Goal: Task Accomplishment & Management: Use online tool/utility

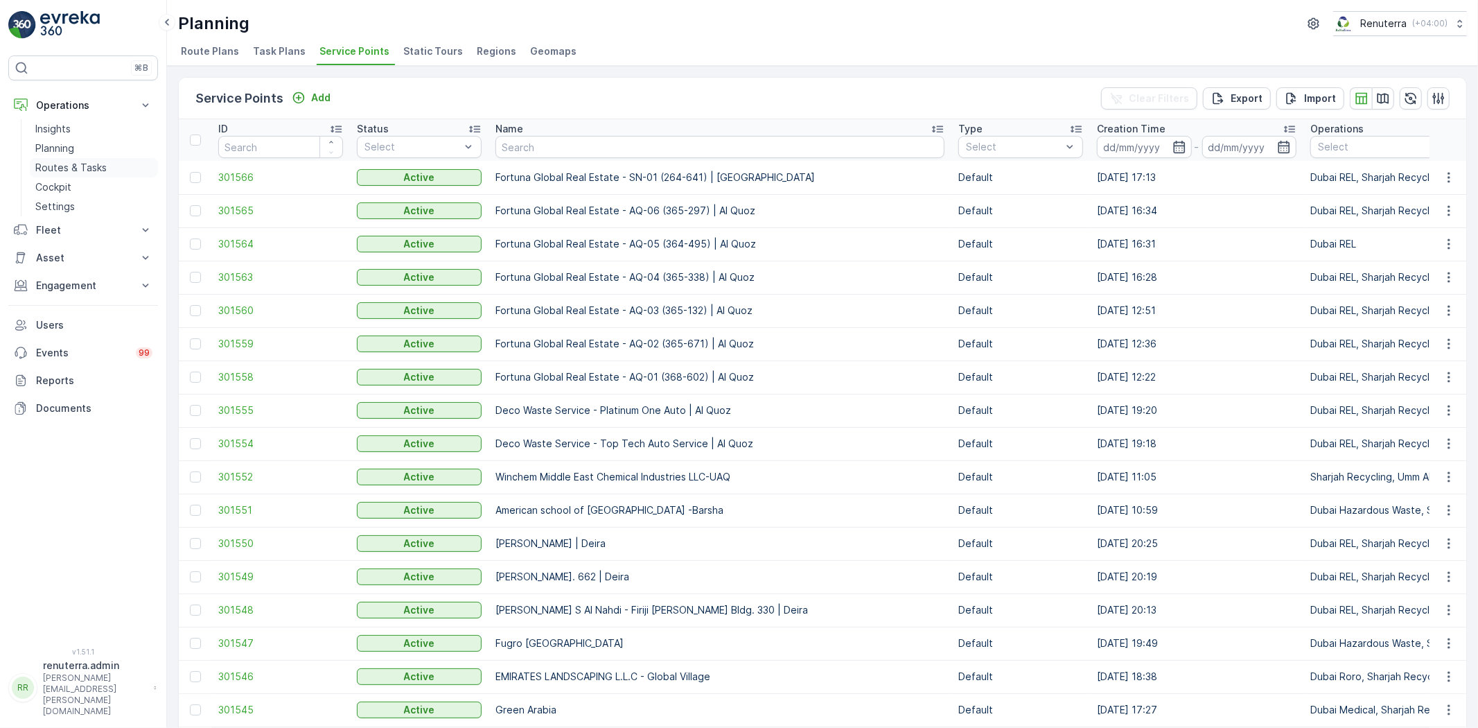
click at [128, 167] on link "Routes & Tasks" at bounding box center [94, 167] width 128 height 19
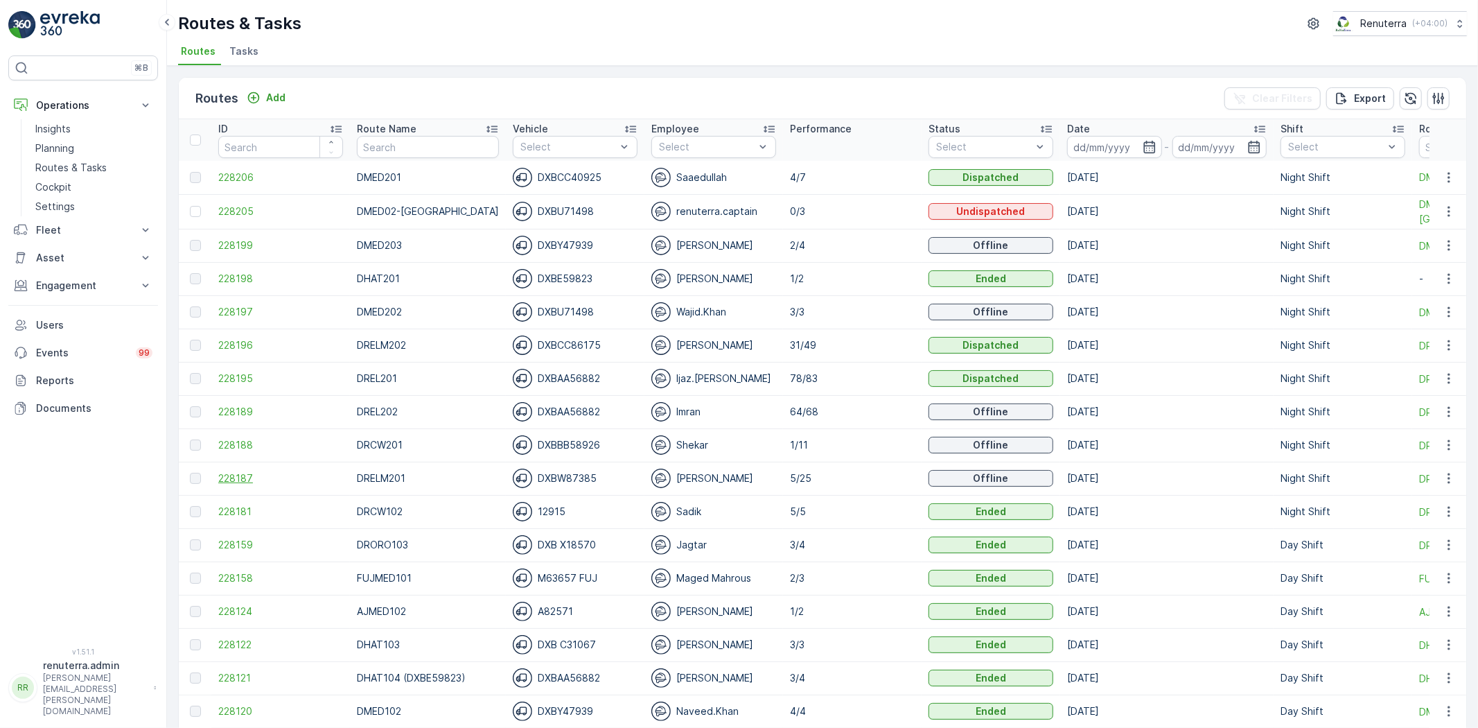
click at [243, 479] on span "228187" at bounding box center [280, 478] width 125 height 14
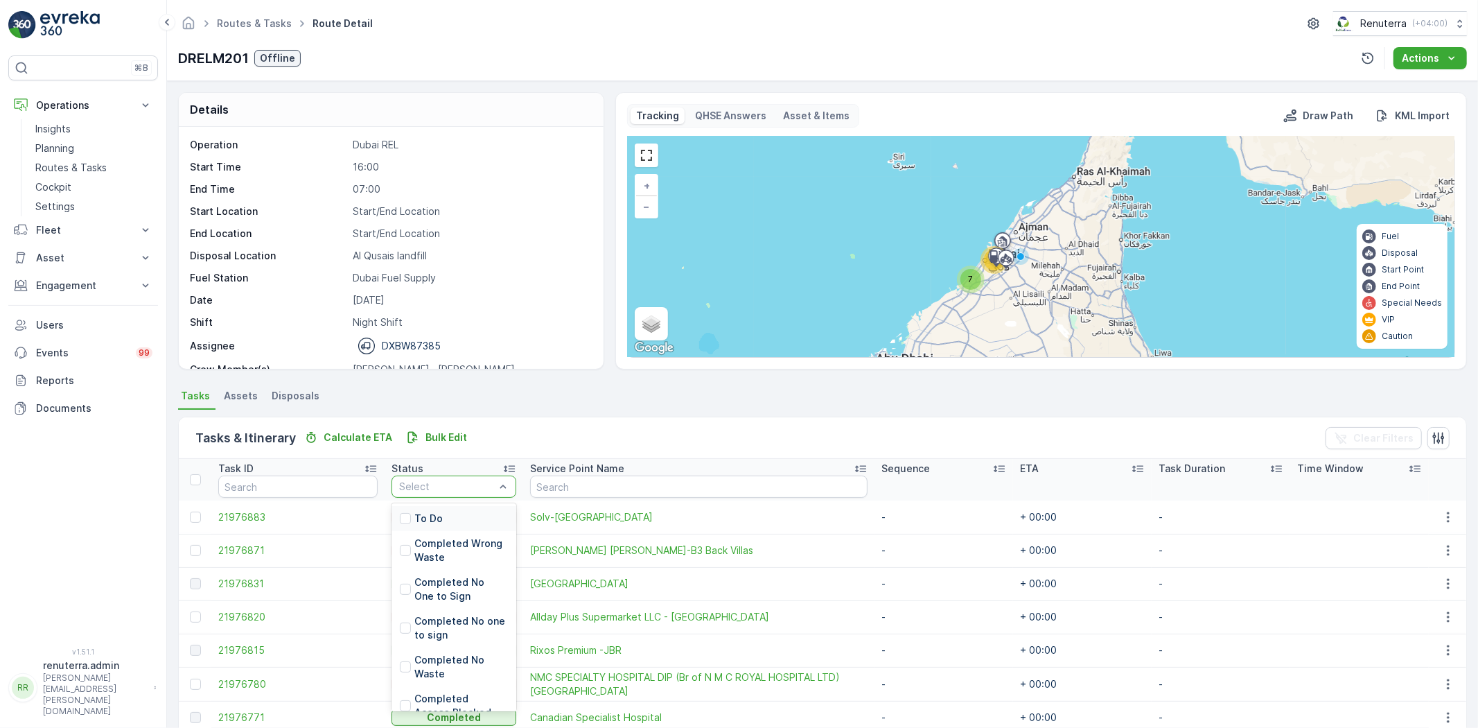
click at [452, 509] on div "To Do" at bounding box center [453, 518] width 125 height 25
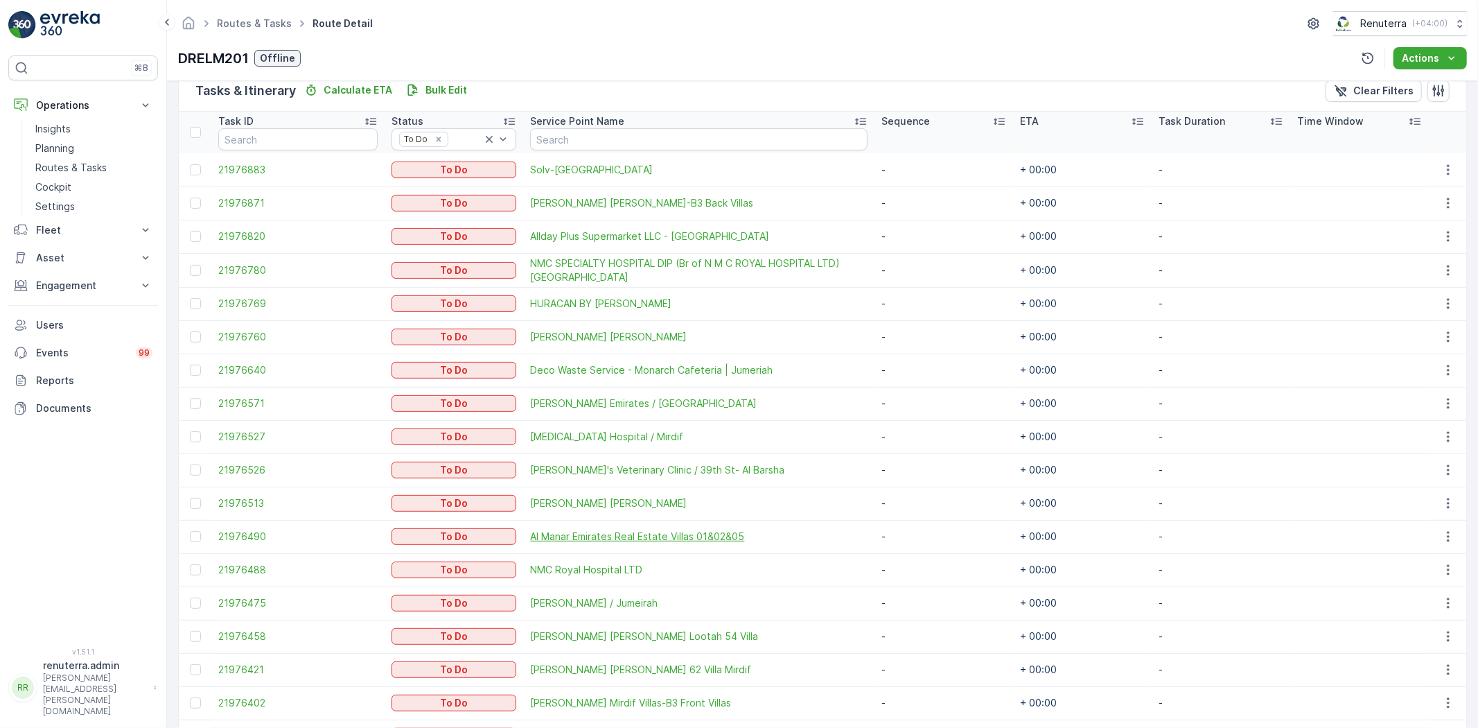
scroll to position [342, 0]
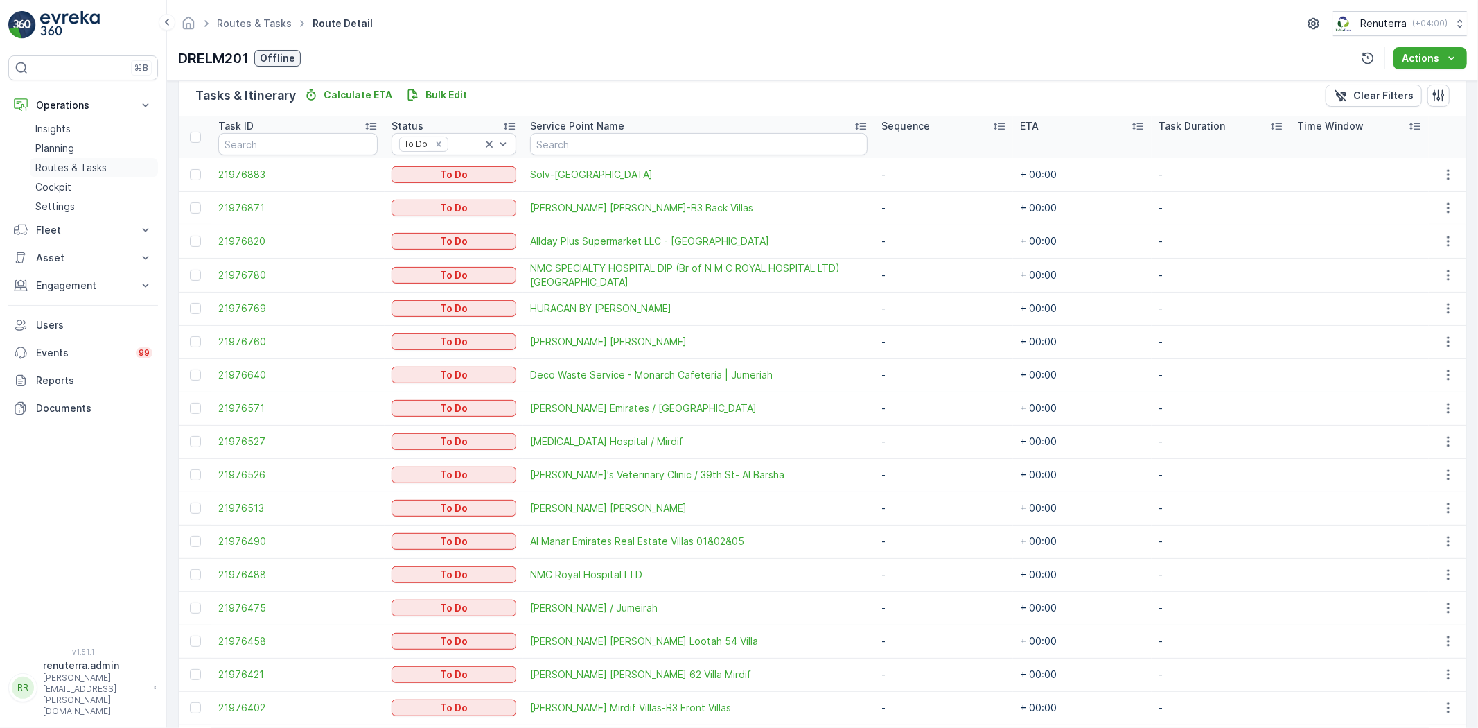
click at [98, 158] on link "Routes & Tasks" at bounding box center [94, 167] width 128 height 19
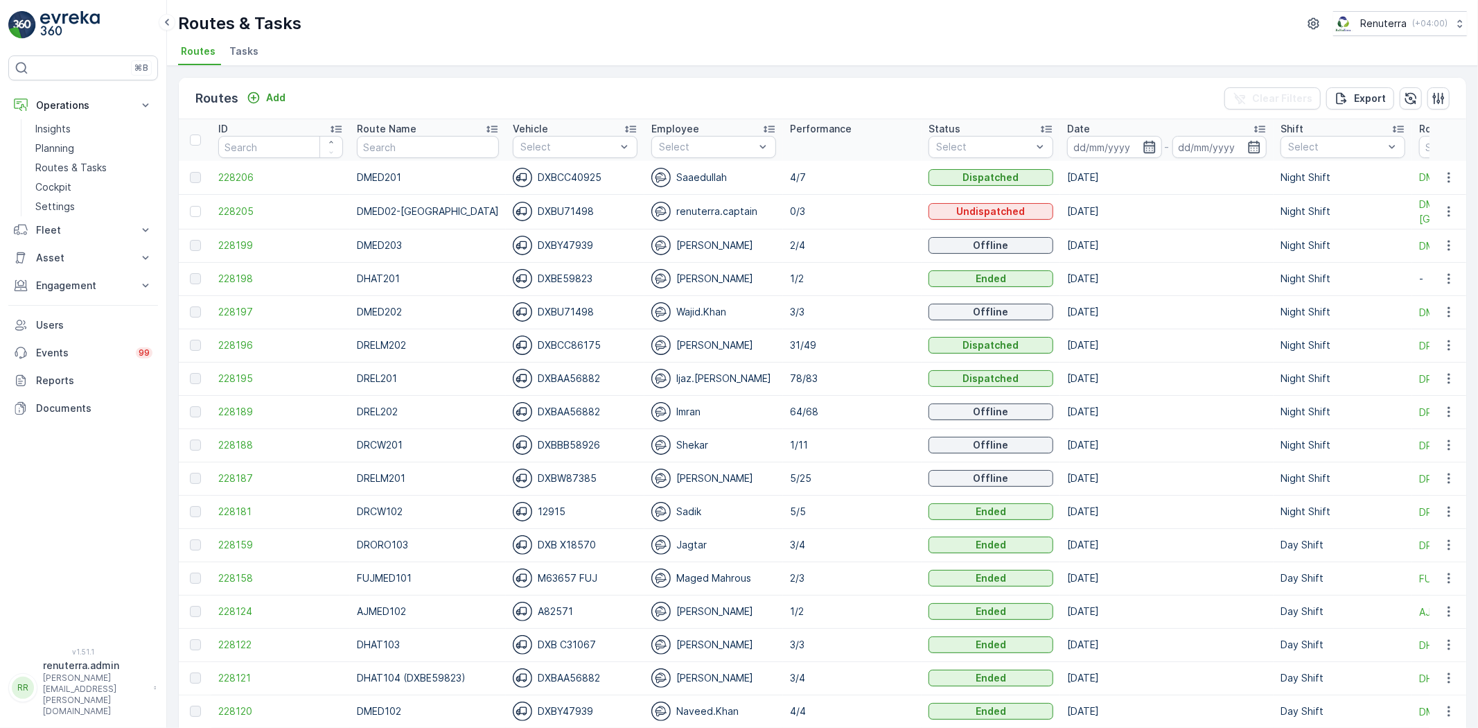
click at [1143, 147] on icon "button" at bounding box center [1150, 147] width 14 height 14
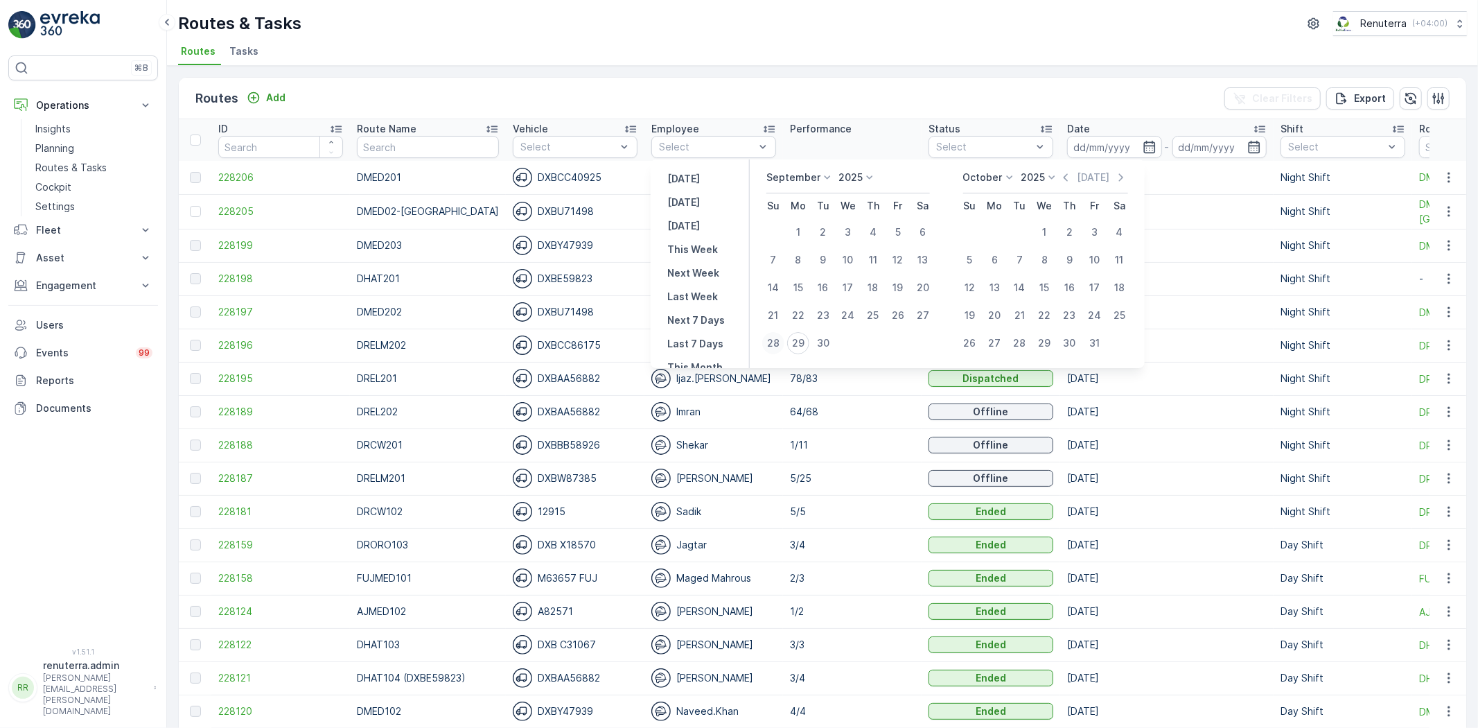
click at [768, 342] on div "28" at bounding box center [773, 343] width 22 height 22
type input "[DATE]"
click at [768, 342] on div "28" at bounding box center [773, 343] width 22 height 22
type input "[DATE]"
click at [768, 342] on div "28" at bounding box center [773, 343] width 22 height 22
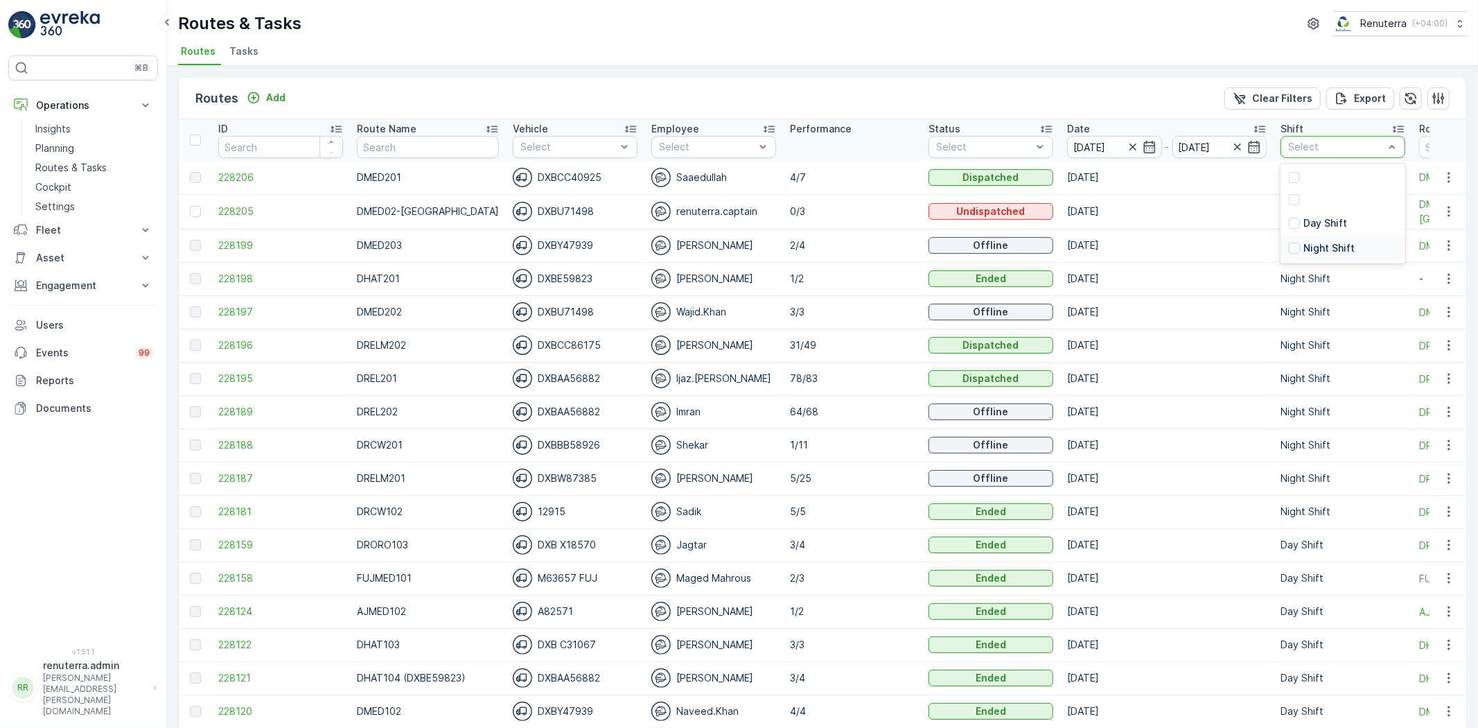
click at [1318, 248] on p "Night Shift" at bounding box center [1328, 248] width 51 height 14
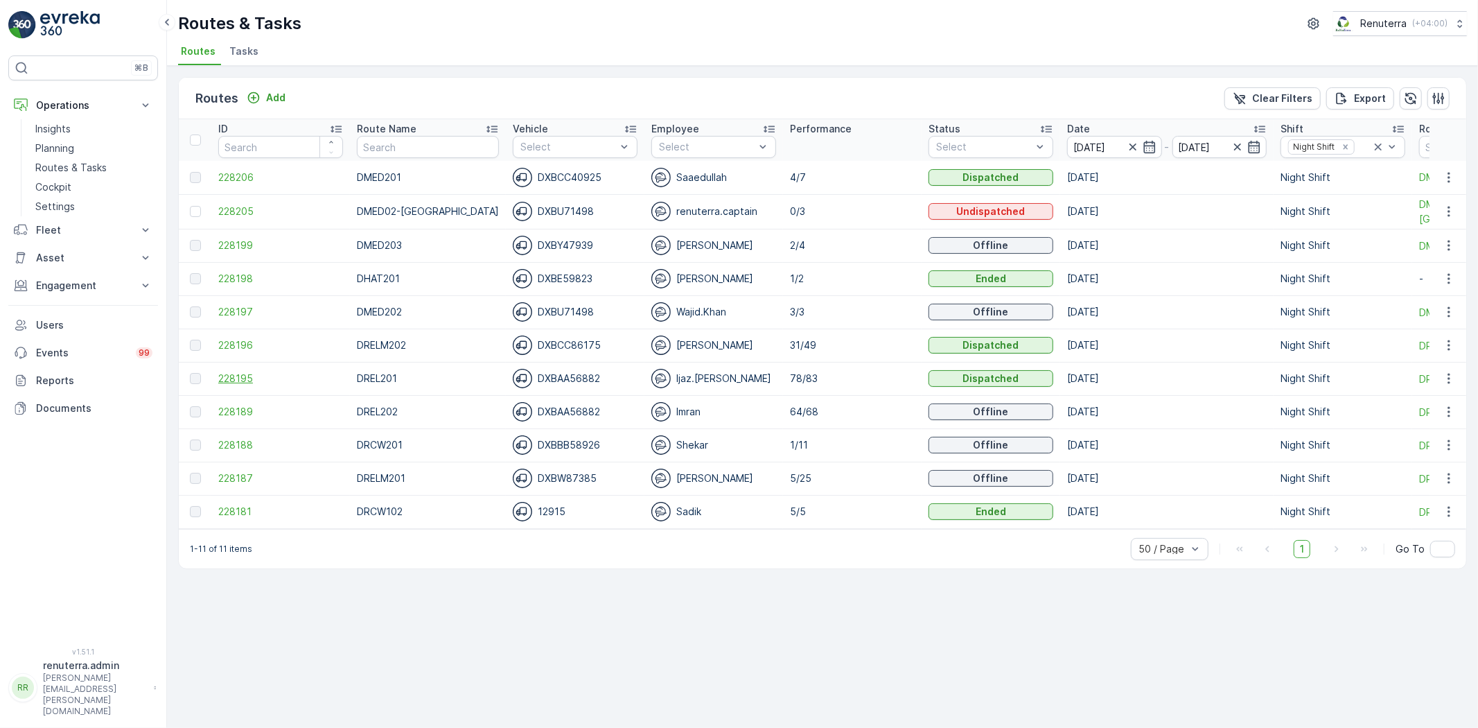
click at [251, 376] on span "228195" at bounding box center [280, 378] width 125 height 14
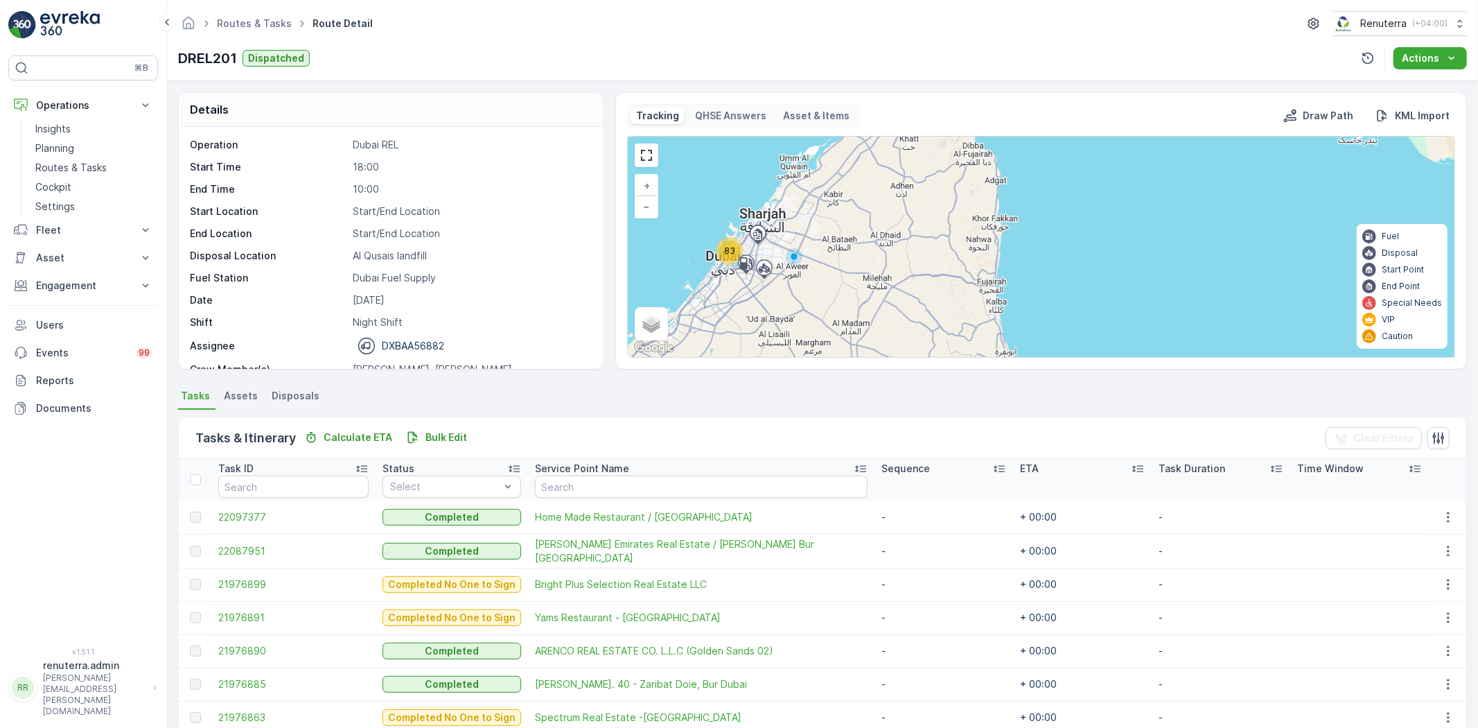
drag, startPoint x: 791, startPoint y: 239, endPoint x: 856, endPoint y: 250, distance: 65.4
click at [856, 250] on div "83 + − Satellite Roadmap Terrain Hybrid Leaflet Keyboard shortcuts Map Data Map…" at bounding box center [1041, 246] width 827 height 220
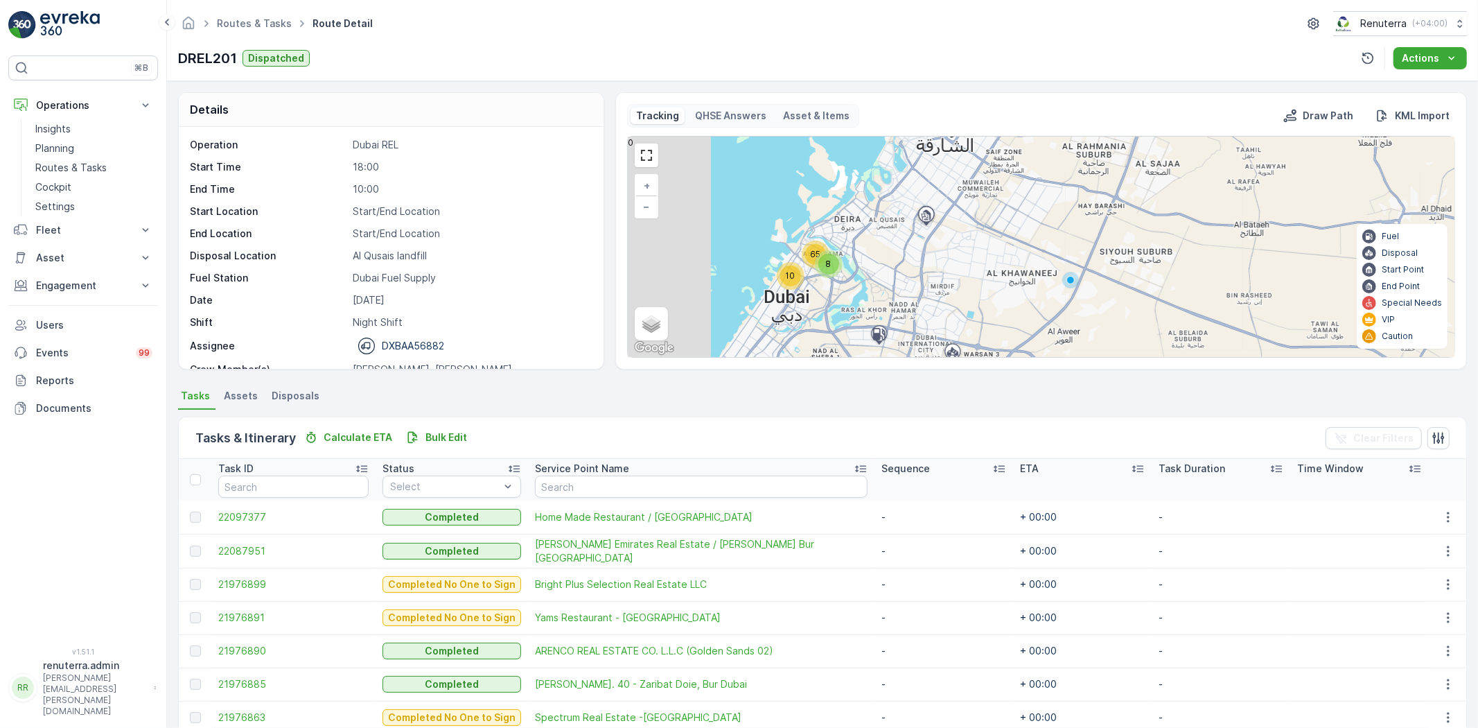
drag, startPoint x: 746, startPoint y: 257, endPoint x: 846, endPoint y: 272, distance: 100.8
click at [839, 271] on div "8" at bounding box center [828, 264] width 21 height 21
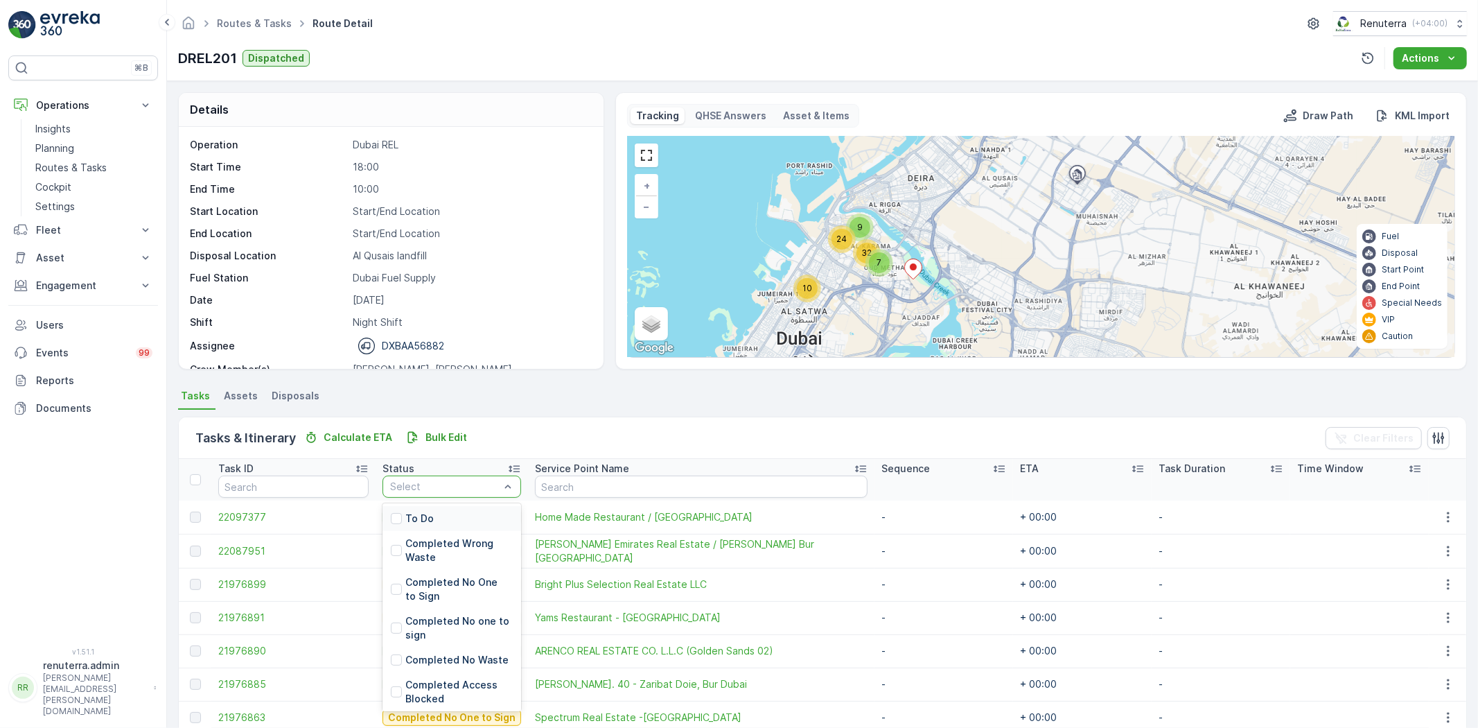
click at [411, 494] on div "Select" at bounding box center [451, 486] width 139 height 22
click at [421, 511] on p "To Do" at bounding box center [419, 518] width 28 height 14
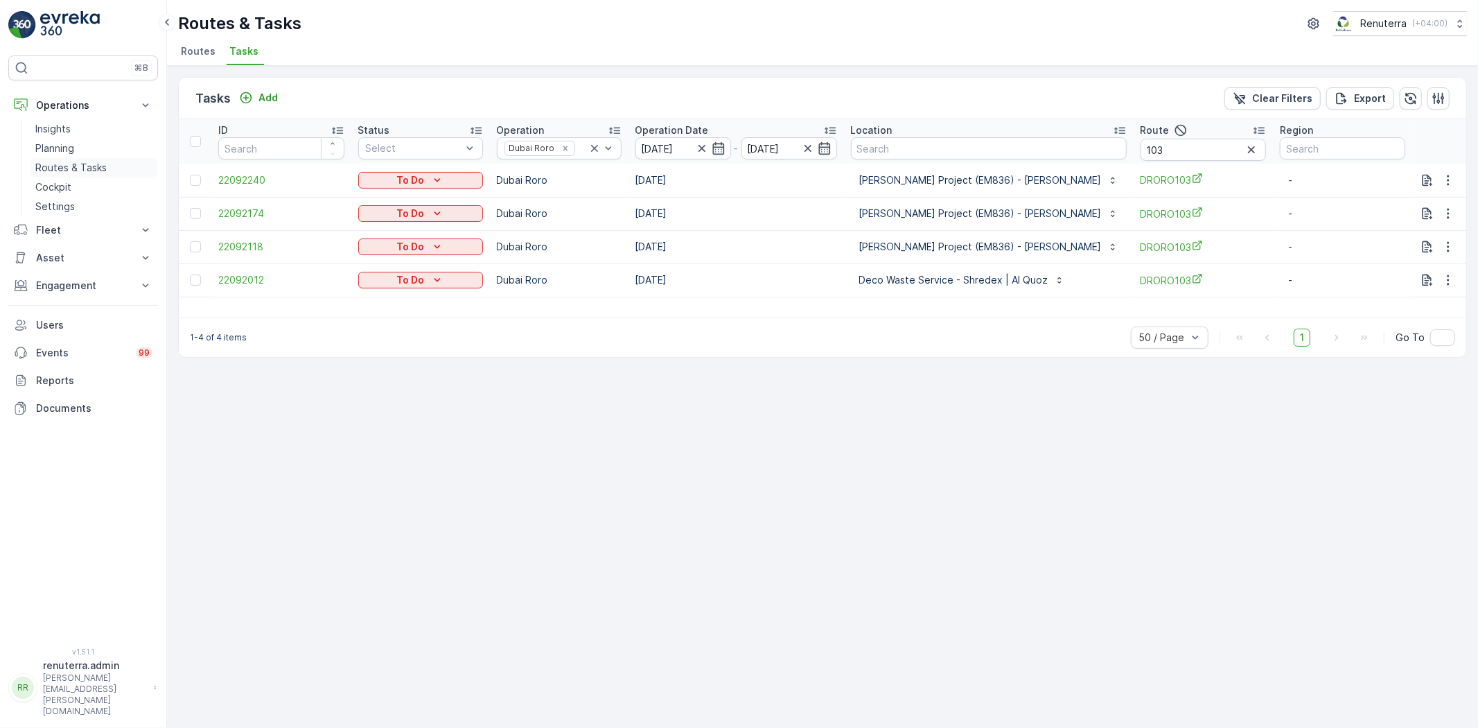
click at [39, 165] on p "Routes & Tasks" at bounding box center [70, 168] width 71 height 14
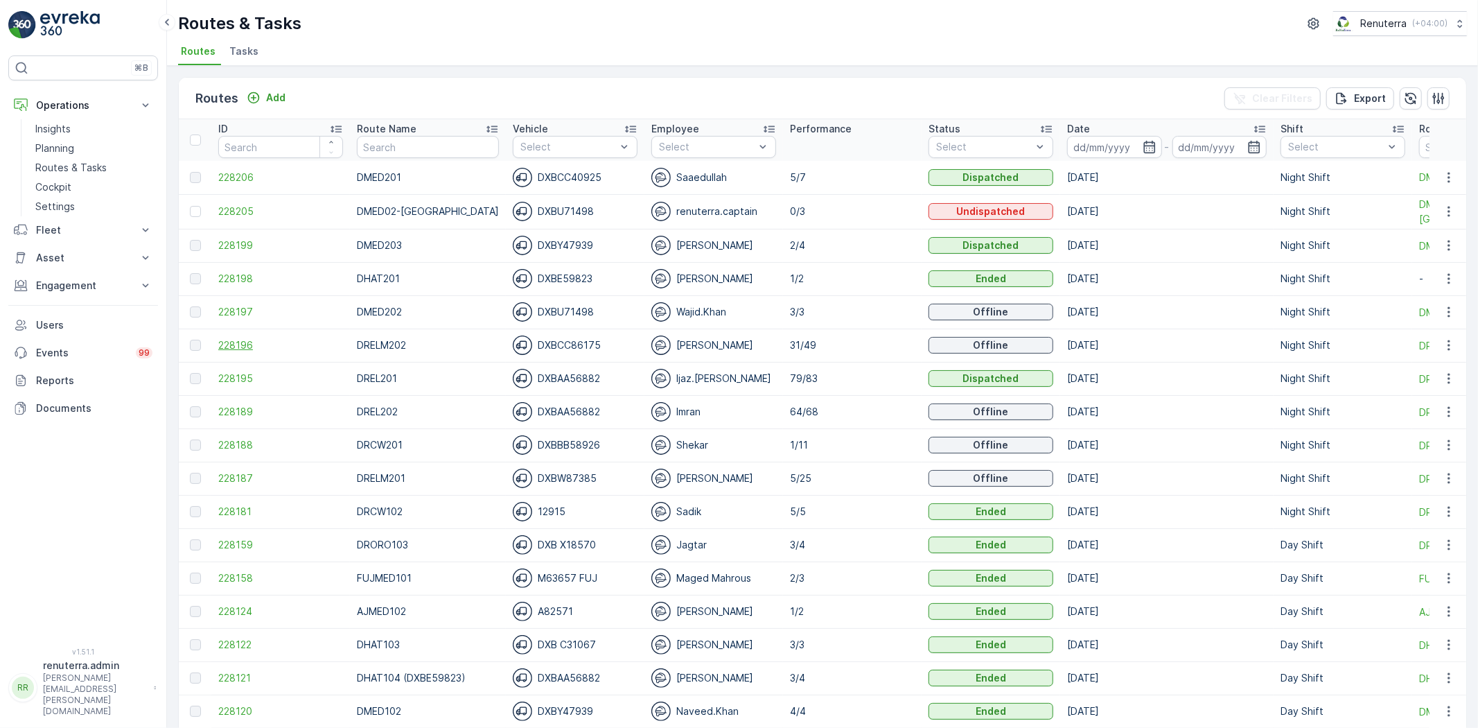
click at [226, 348] on span "228196" at bounding box center [280, 345] width 125 height 14
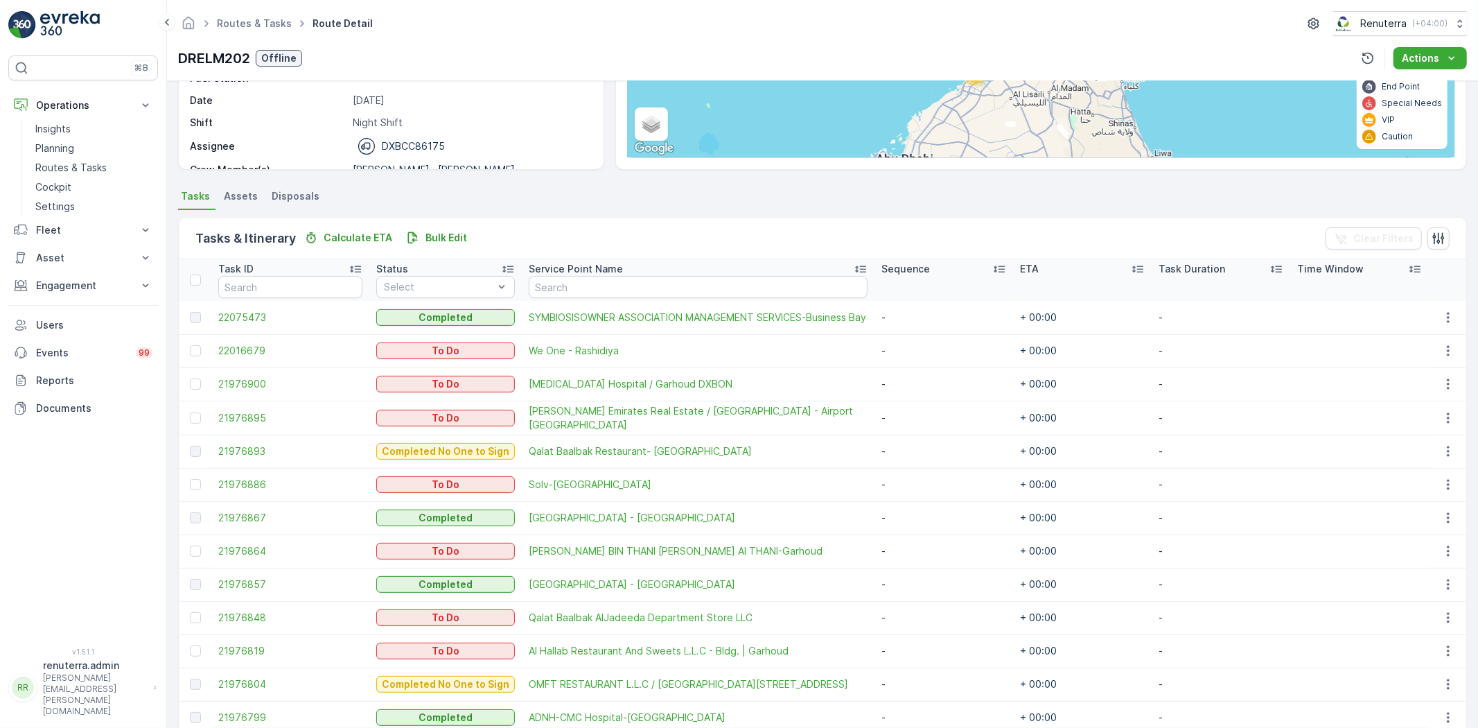
scroll to position [154, 0]
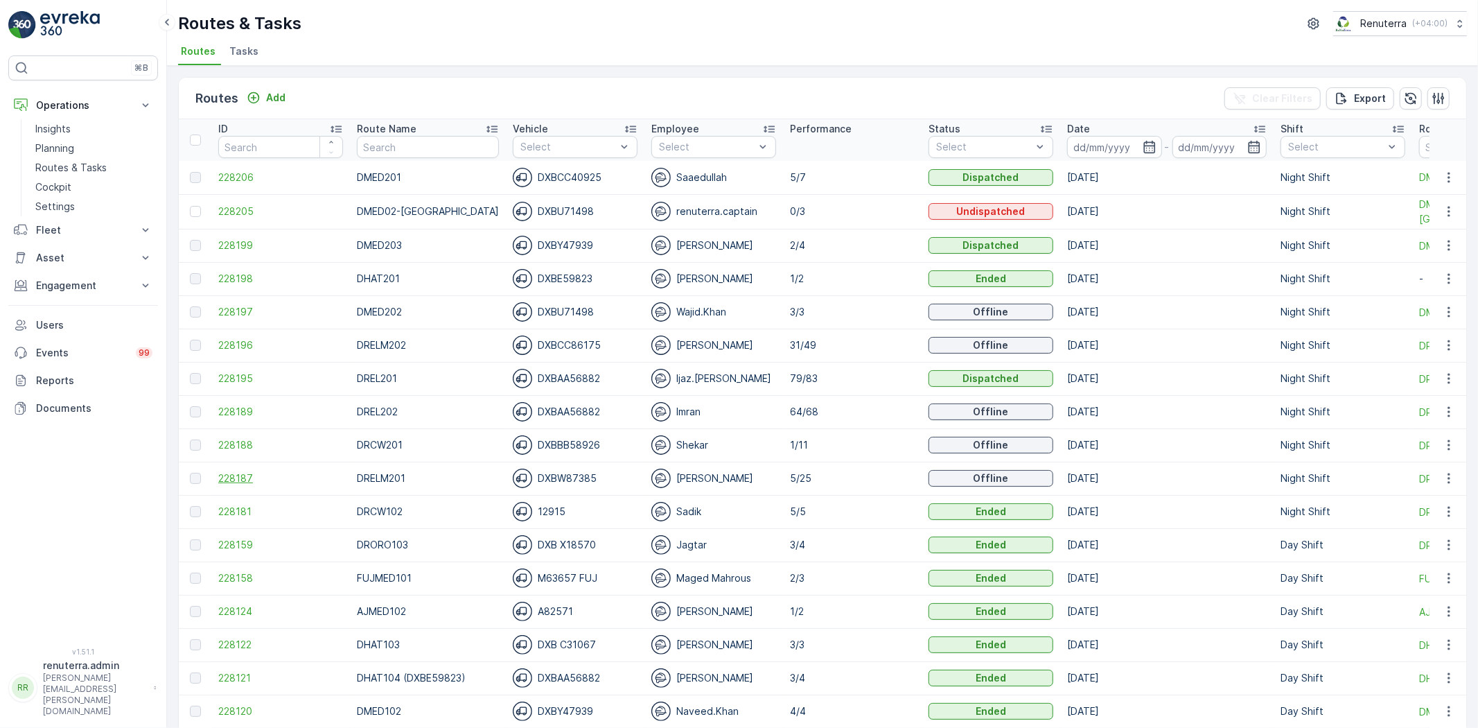
click at [222, 474] on span "228187" at bounding box center [280, 478] width 125 height 14
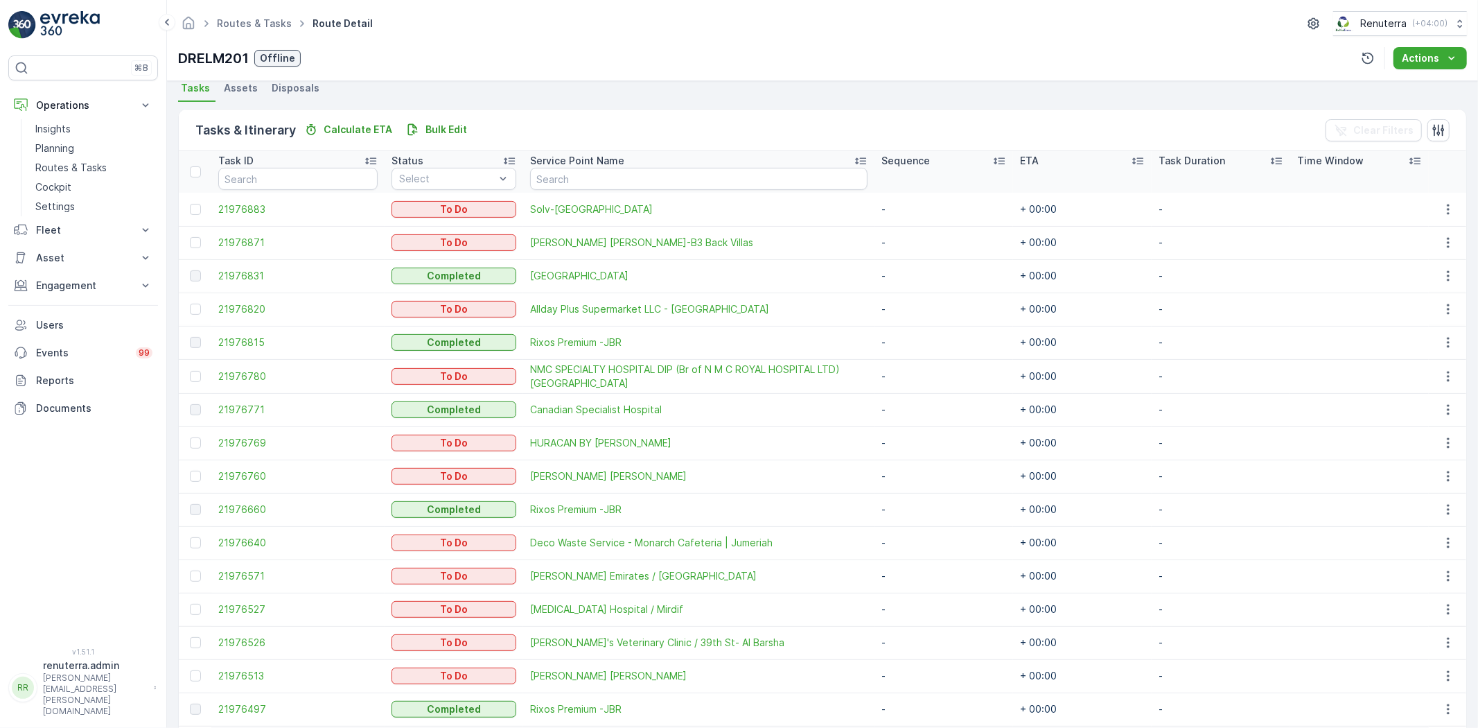
scroll to position [385, 0]
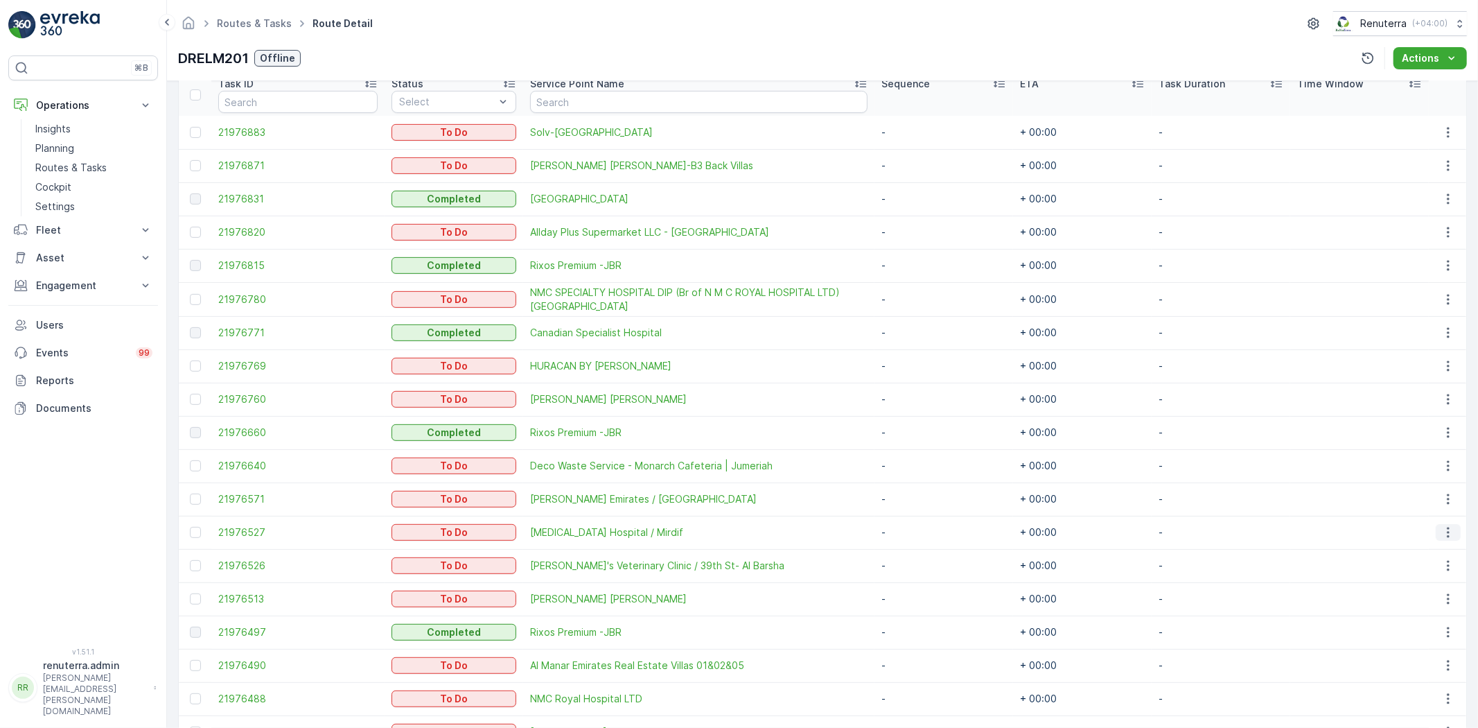
click at [1449, 527] on icon "button" at bounding box center [1448, 532] width 14 height 14
click at [1465, 590] on div "Change Route" at bounding box center [1426, 590] width 105 height 19
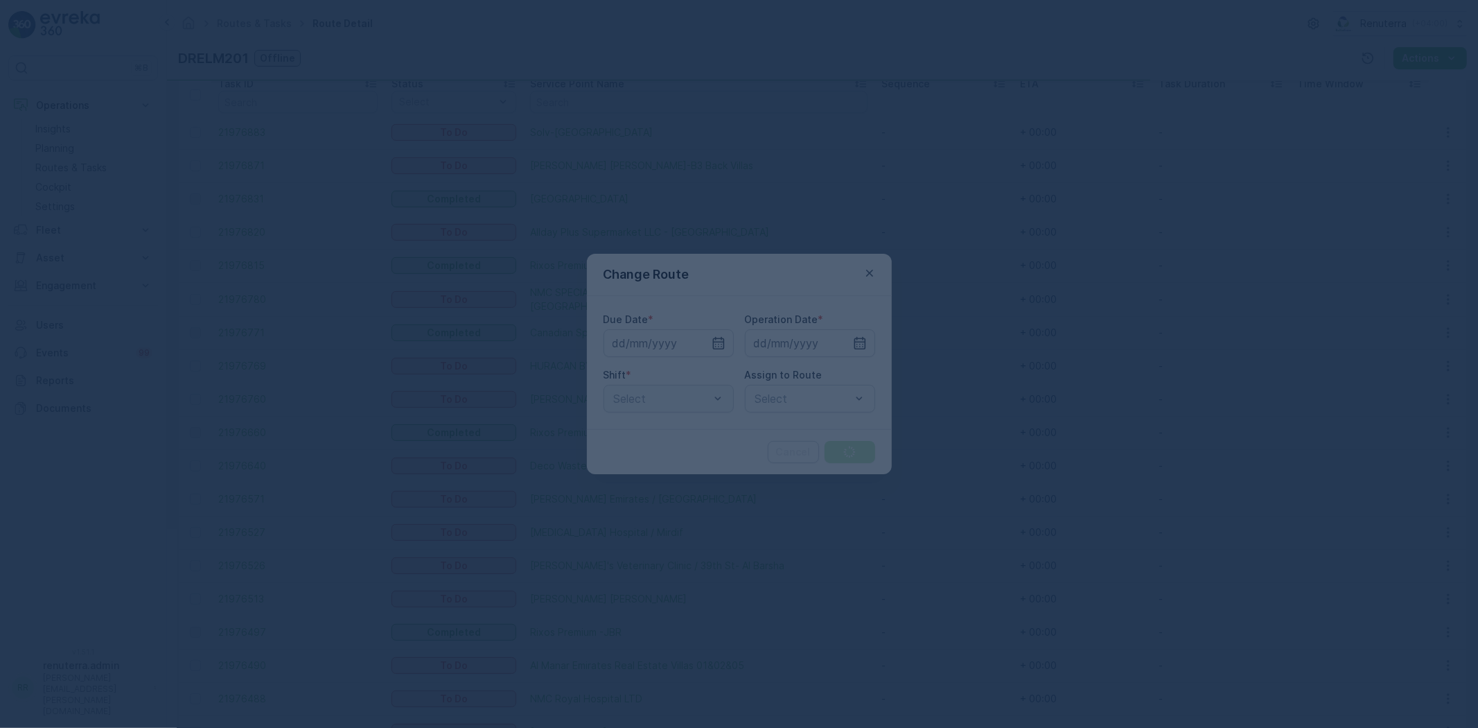
type input "[DATE]"
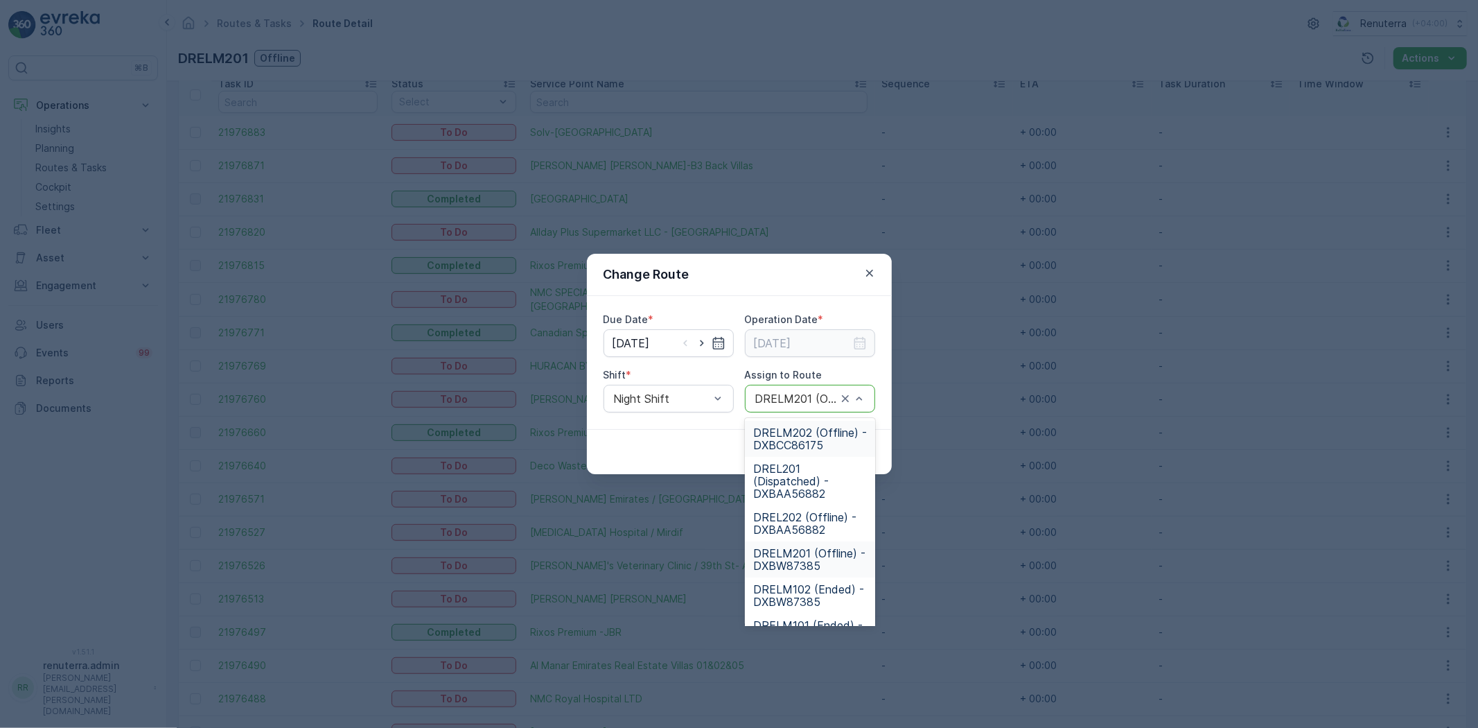
click at [793, 405] on div "DRELM201 (Offline) - DXBW87385" at bounding box center [810, 399] width 130 height 28
click at [827, 483] on span "DREL201 (Dispatched) - DXBAA56882" at bounding box center [810, 480] width 114 height 37
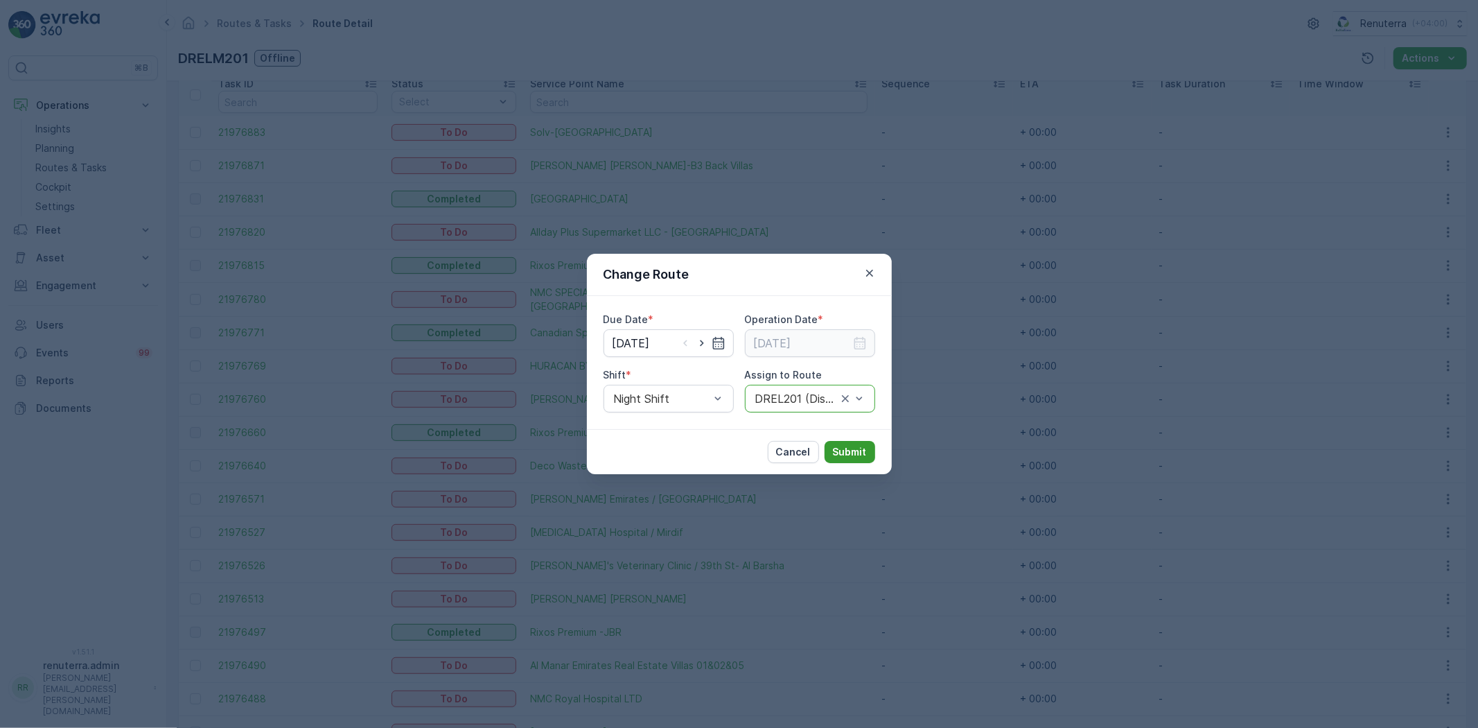
click at [861, 453] on p "Submit" at bounding box center [850, 452] width 34 height 14
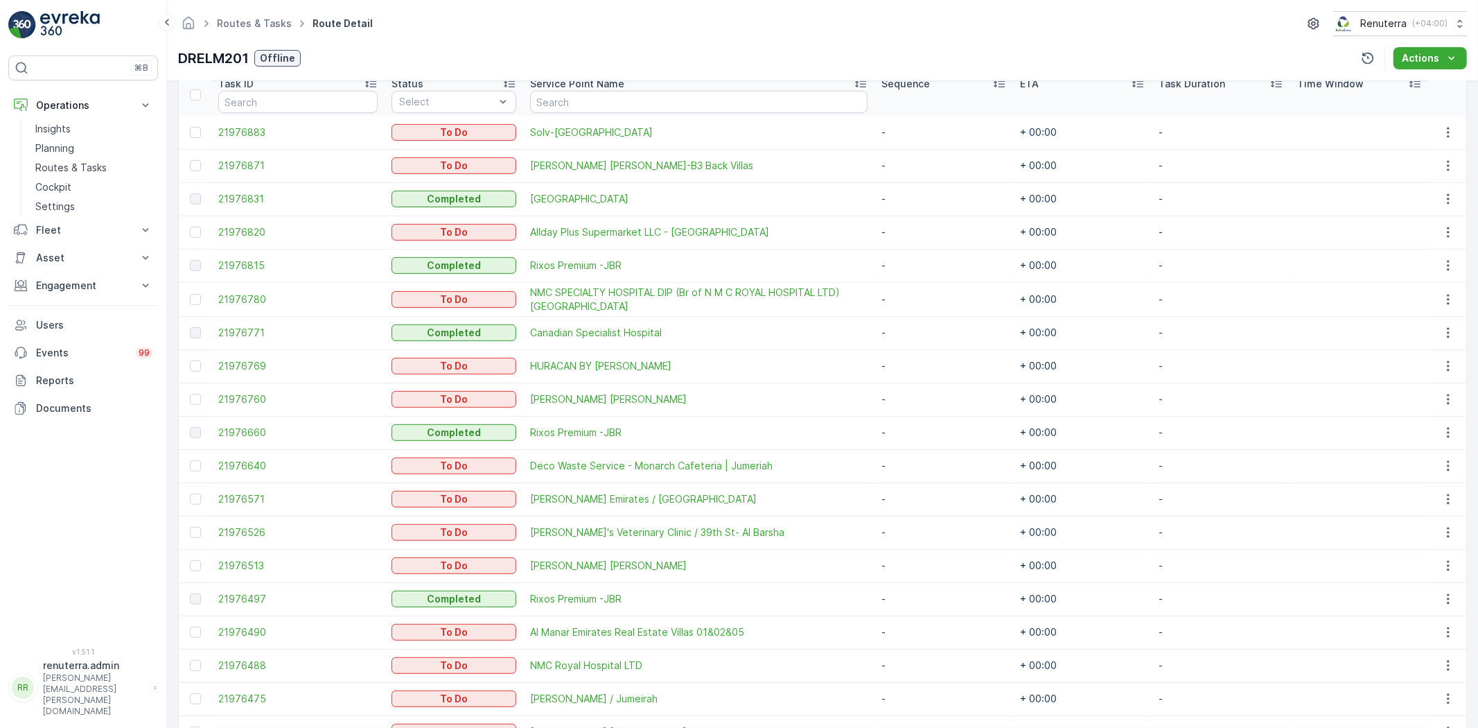
click at [855, 454] on td "Deco Waste Service - Monarch Cafeteria | Jumeriah" at bounding box center [698, 465] width 351 height 33
drag, startPoint x: 854, startPoint y: 455, endPoint x: 868, endPoint y: 454, distance: 13.9
